Goal: Find specific page/section: Find specific page/section

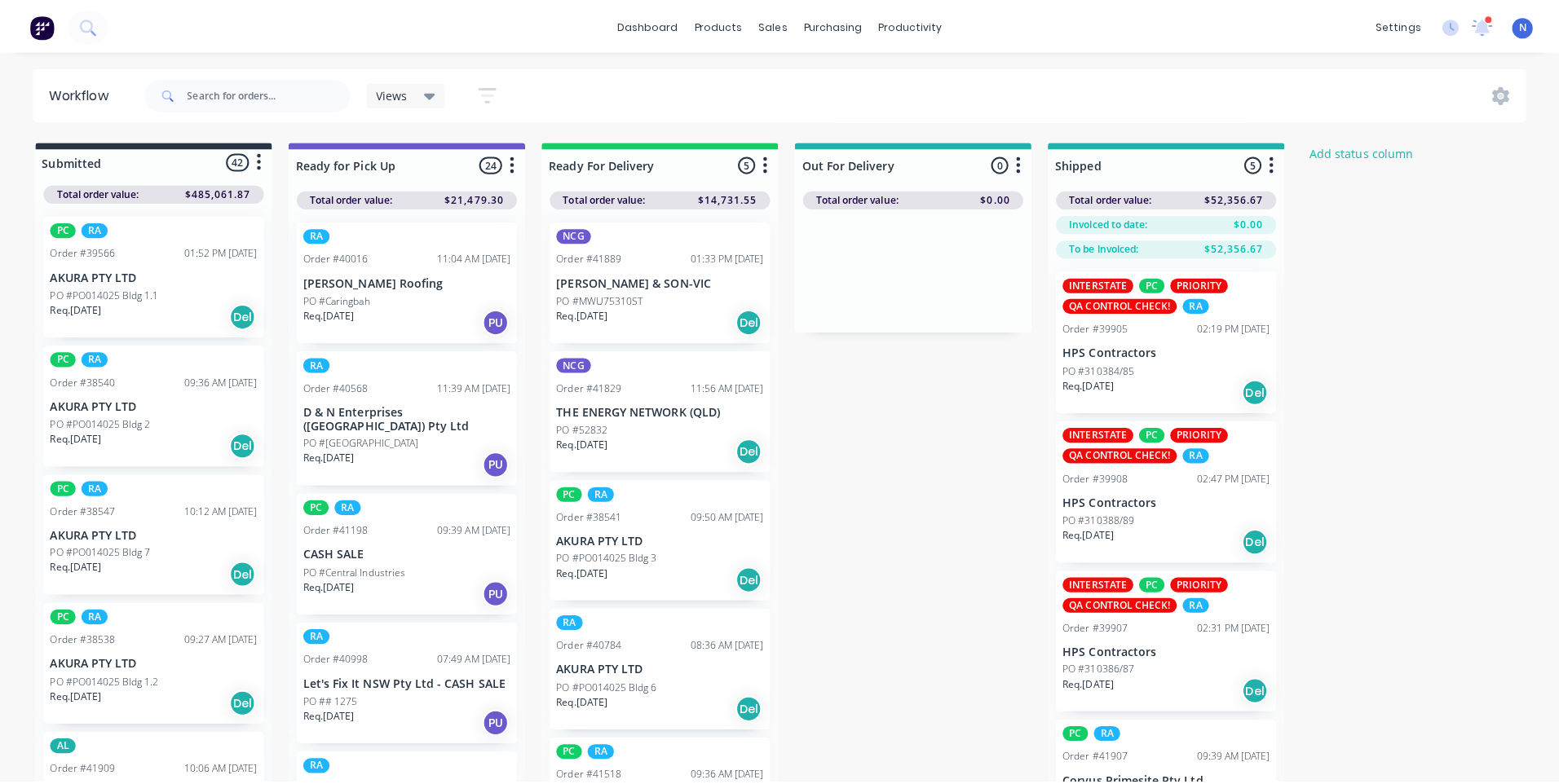
scroll to position [874, 0]
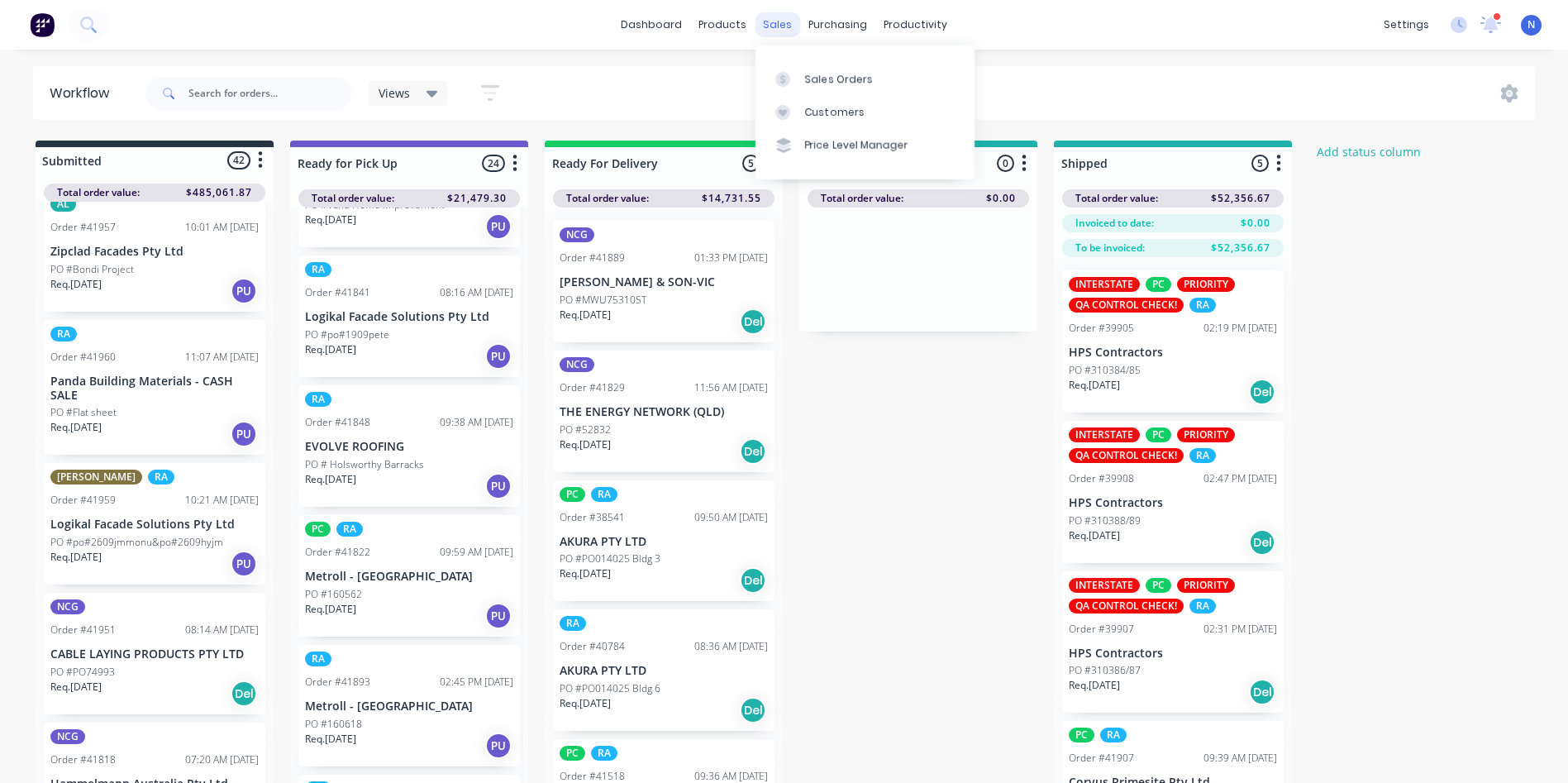
click at [776, 20] on div "sales" at bounding box center [777, 24] width 46 height 25
click at [854, 74] on div "Sales Orders" at bounding box center [838, 79] width 68 height 15
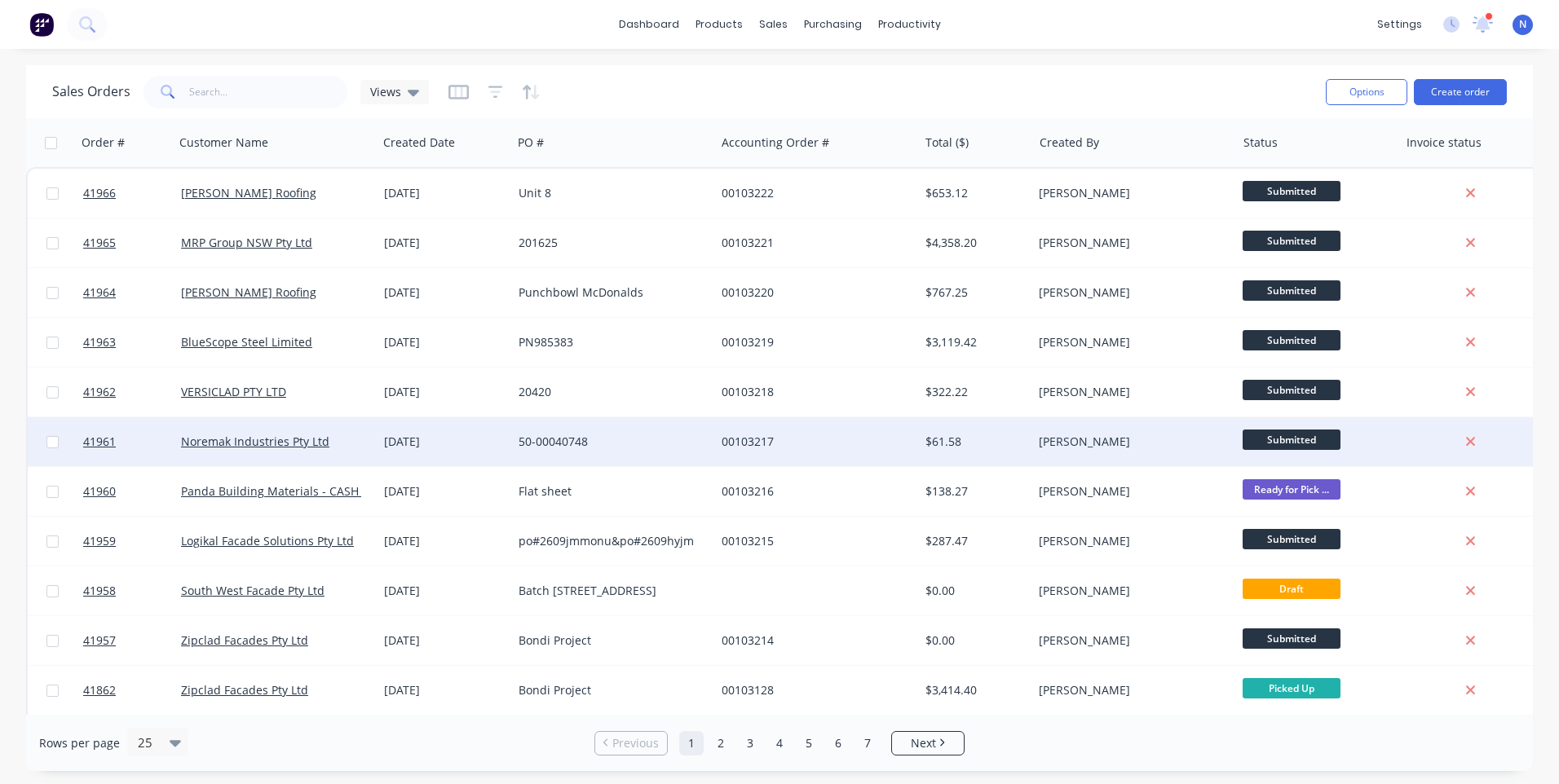
click at [802, 447] on div "00103217" at bounding box center [812, 442] width 181 height 17
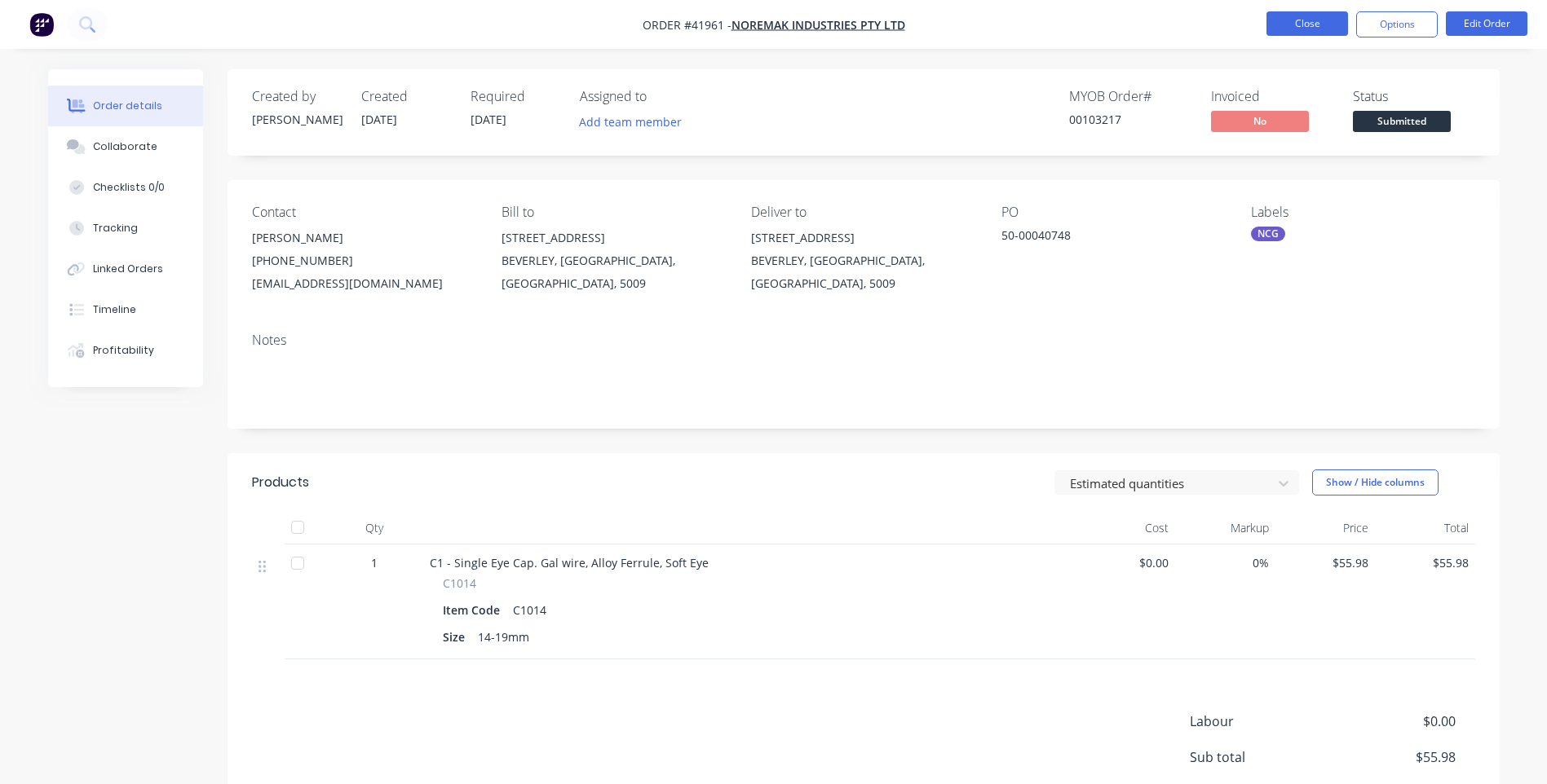
click at [1305, 21] on button "Close" at bounding box center [1306, 23] width 82 height 25
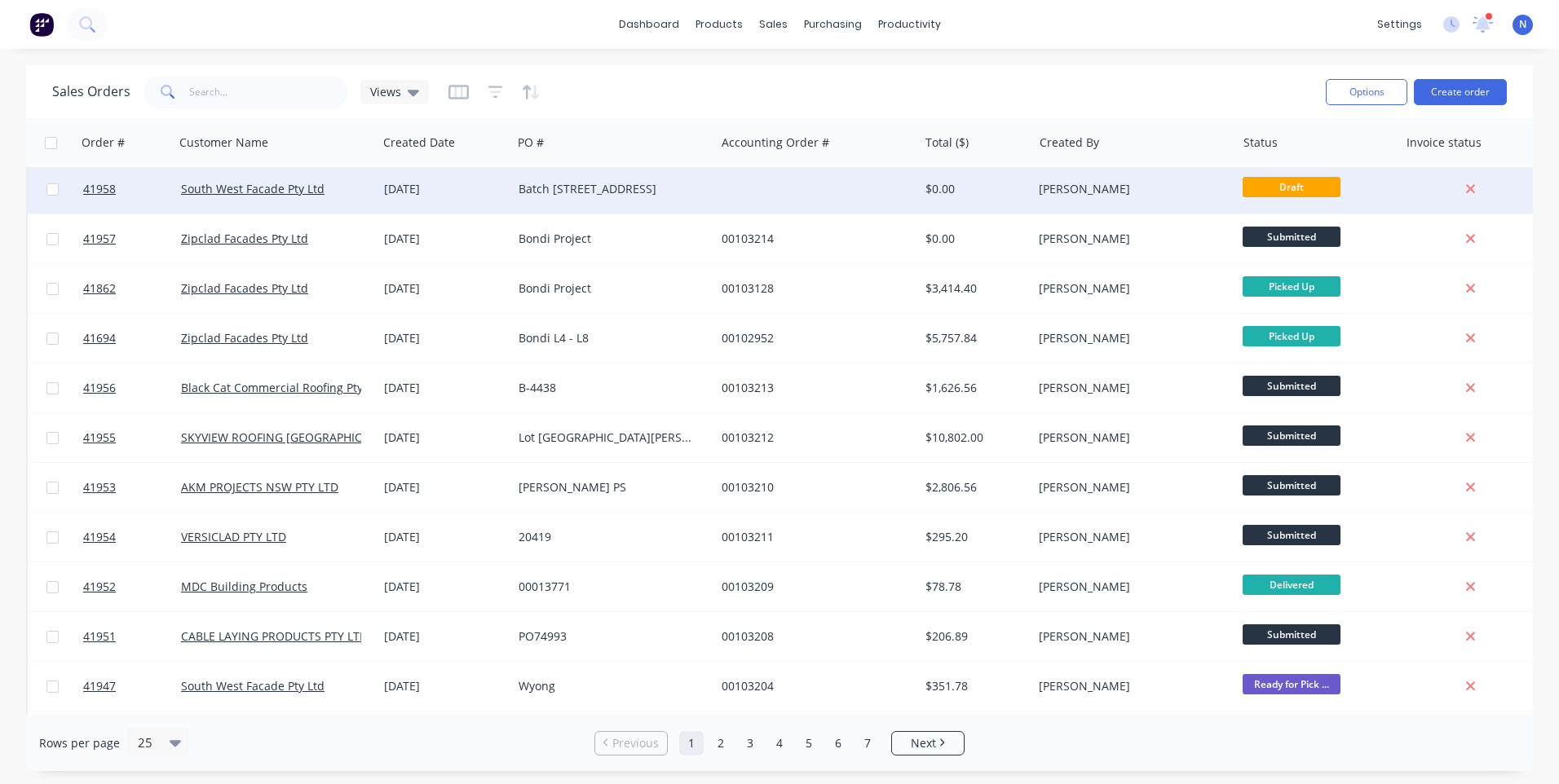
scroll to position [408, 0]
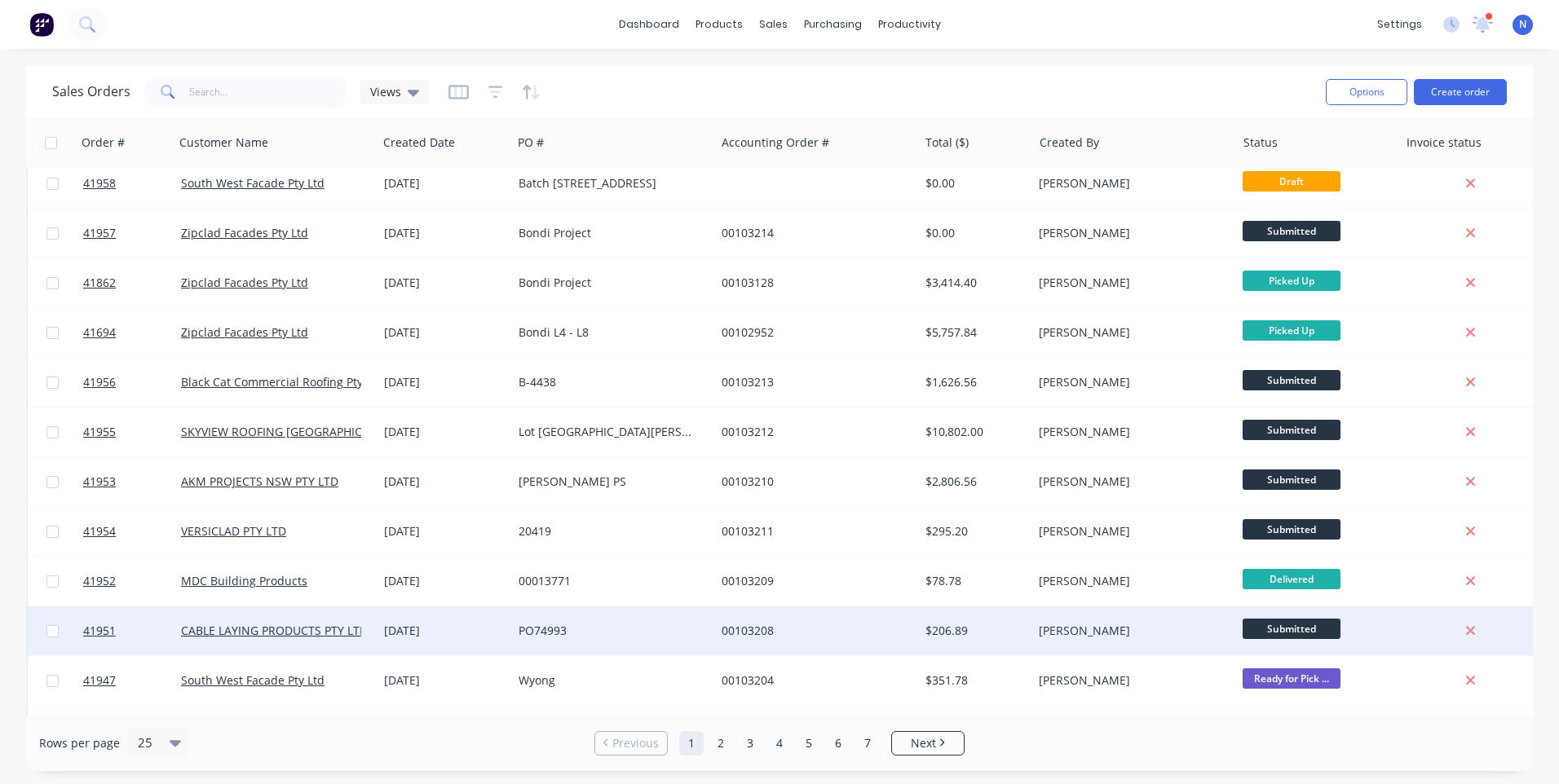
click at [362, 615] on div "CABLE LAYING PRODUCTS PTY LTD" at bounding box center [275, 631] width 203 height 49
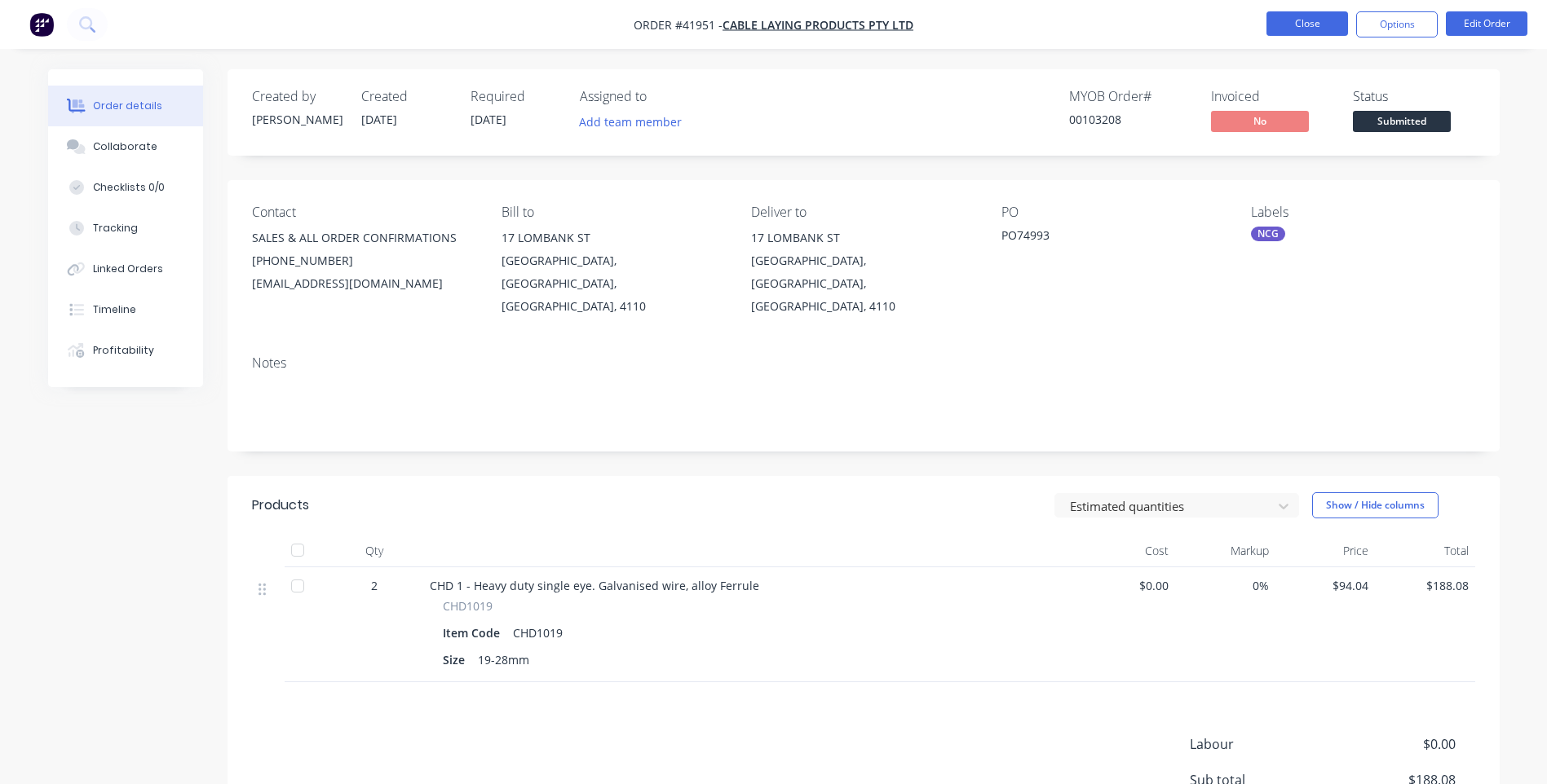
click at [1294, 20] on button "Close" at bounding box center [1306, 23] width 82 height 25
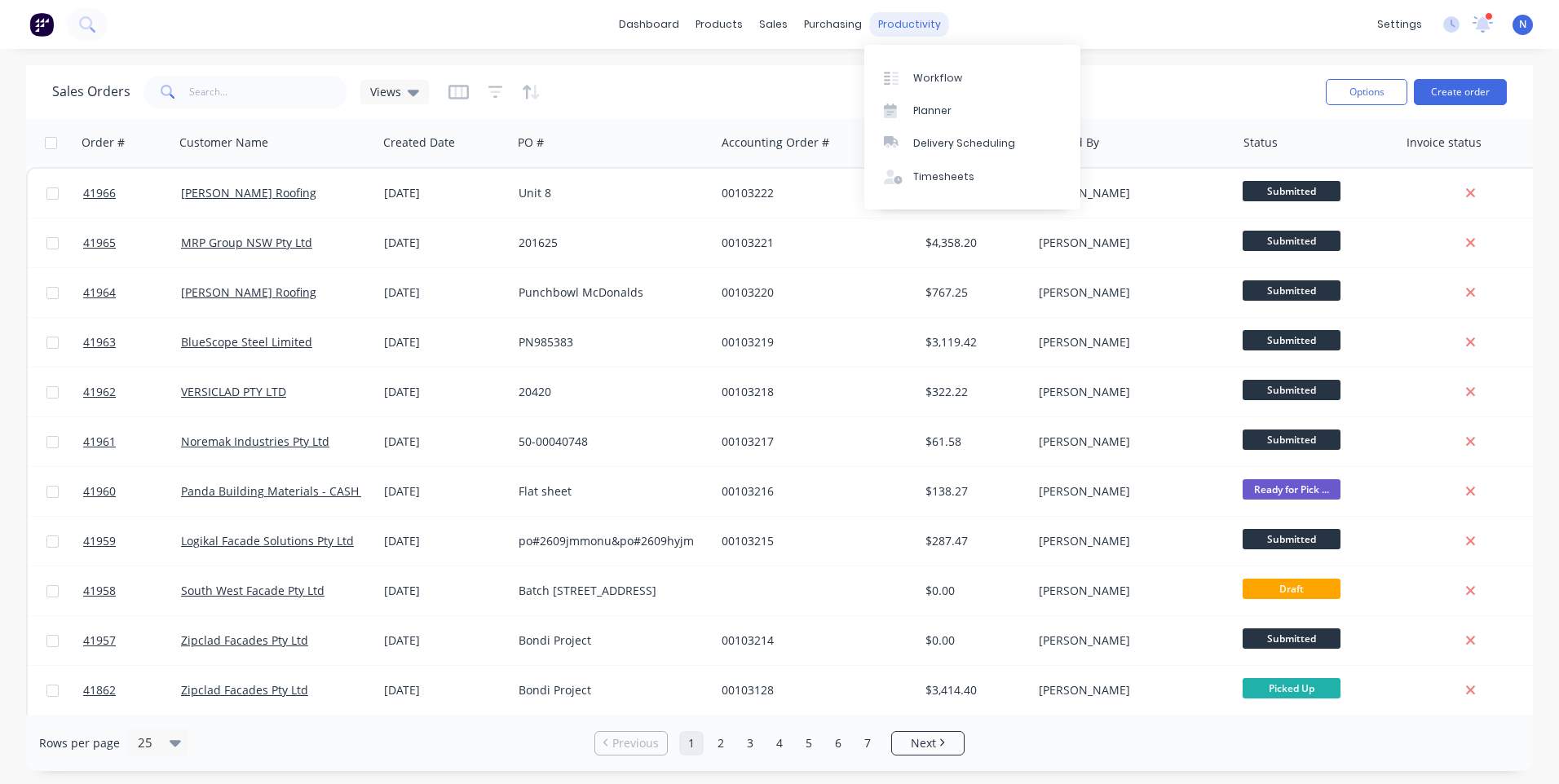
click at [895, 35] on div "productivity" at bounding box center [910, 24] width 79 height 25
click at [946, 84] on div "Workflow" at bounding box center [937, 78] width 49 height 15
